Goal: Use online tool/utility

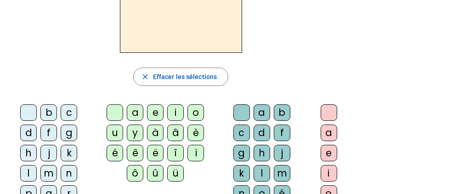
scroll to position [87, 0]
click at [37, 164] on div "l" at bounding box center [28, 172] width 17 height 17
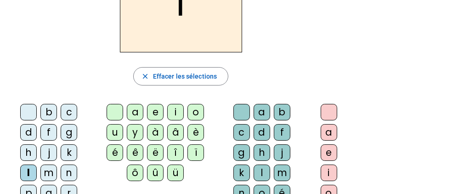
click at [129, 110] on div "a" at bounding box center [135, 112] width 17 height 17
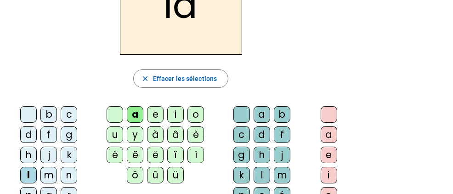
scroll to position [85, 0]
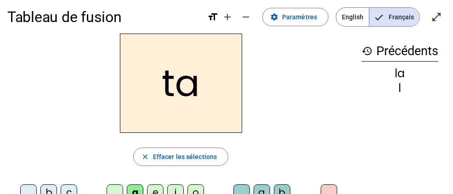
scroll to position [13, 0]
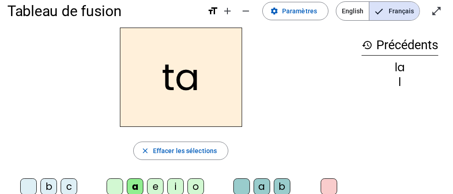
drag, startPoint x: 28, startPoint y: 182, endPoint x: 337, endPoint y: 150, distance: 309.8
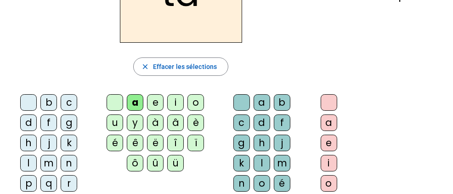
scroll to position [102, 0]
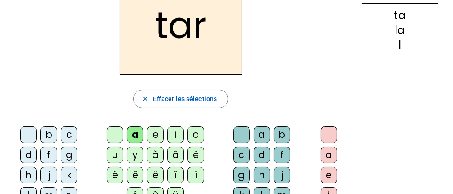
scroll to position [68, 0]
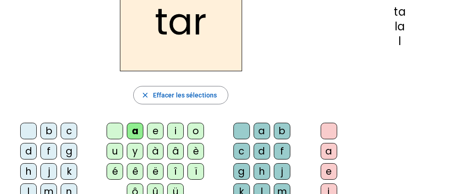
click at [61, 131] on div "c" at bounding box center [69, 131] width 17 height 17
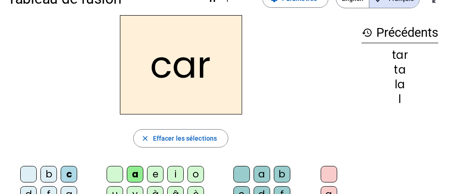
scroll to position [39, 0]
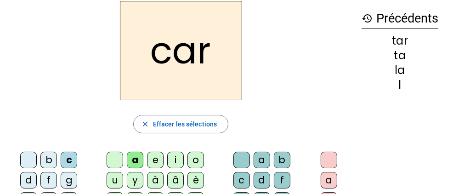
click at [40, 158] on div "b" at bounding box center [48, 160] width 17 height 17
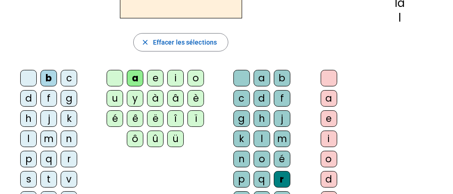
click at [20, 151] on div "p" at bounding box center [28, 159] width 17 height 17
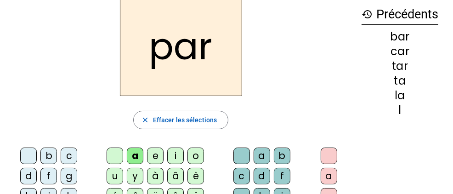
scroll to position [43, 0]
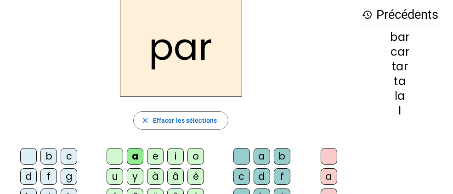
click at [123, 168] on div "u" at bounding box center [115, 176] width 17 height 17
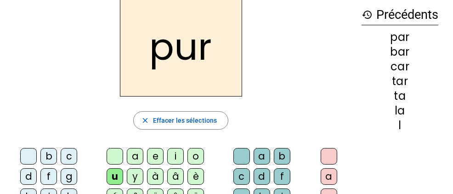
click at [123, 168] on div "u" at bounding box center [115, 176] width 17 height 17
click at [37, 168] on div "d" at bounding box center [28, 176] width 17 height 17
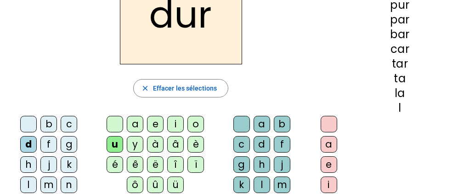
scroll to position [77, 0]
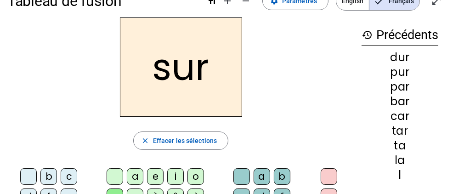
scroll to position [23, 0]
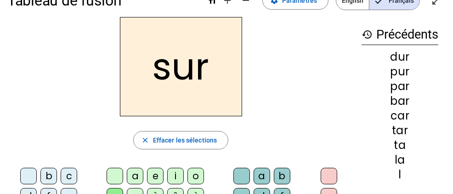
click at [233, 171] on div at bounding box center [241, 176] width 17 height 17
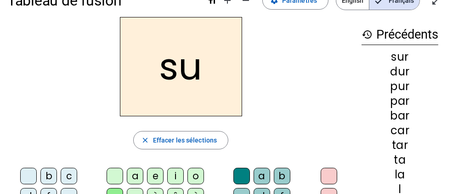
click at [127, 174] on div "a" at bounding box center [135, 176] width 17 height 17
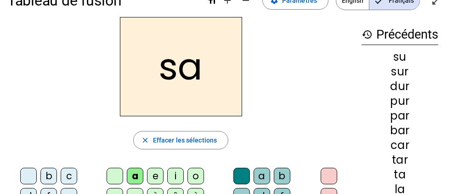
scroll to position [34, 0]
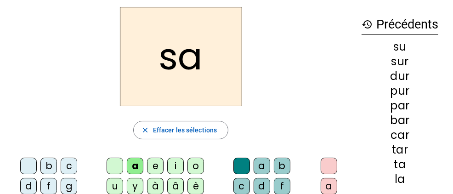
click at [167, 160] on div "i" at bounding box center [175, 165] width 17 height 17
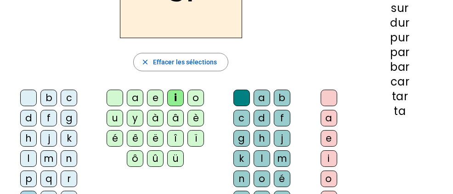
scroll to position [102, 0]
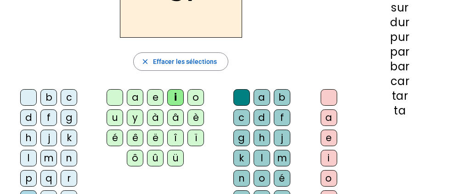
click at [270, 150] on div "l" at bounding box center [261, 158] width 17 height 17
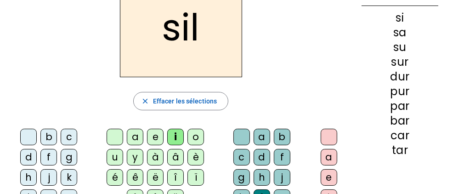
scroll to position [63, 0]
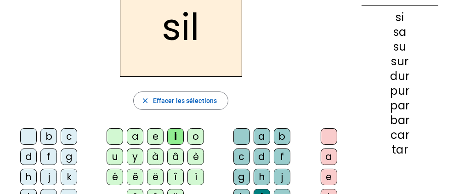
click at [57, 189] on div "m" at bounding box center [48, 197] width 17 height 17
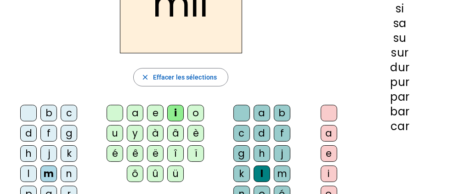
scroll to position [86, 0]
click at [62, 103] on div "b c d f g h j k l m n p q r s t v w x z ç" at bounding box center [50, 185] width 87 height 169
click at [62, 107] on div "c" at bounding box center [69, 113] width 17 height 17
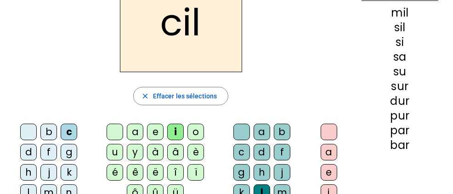
scroll to position [68, 0]
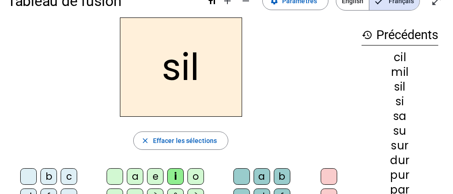
scroll to position [22, 0]
